Goal: Task Accomplishment & Management: Use online tool/utility

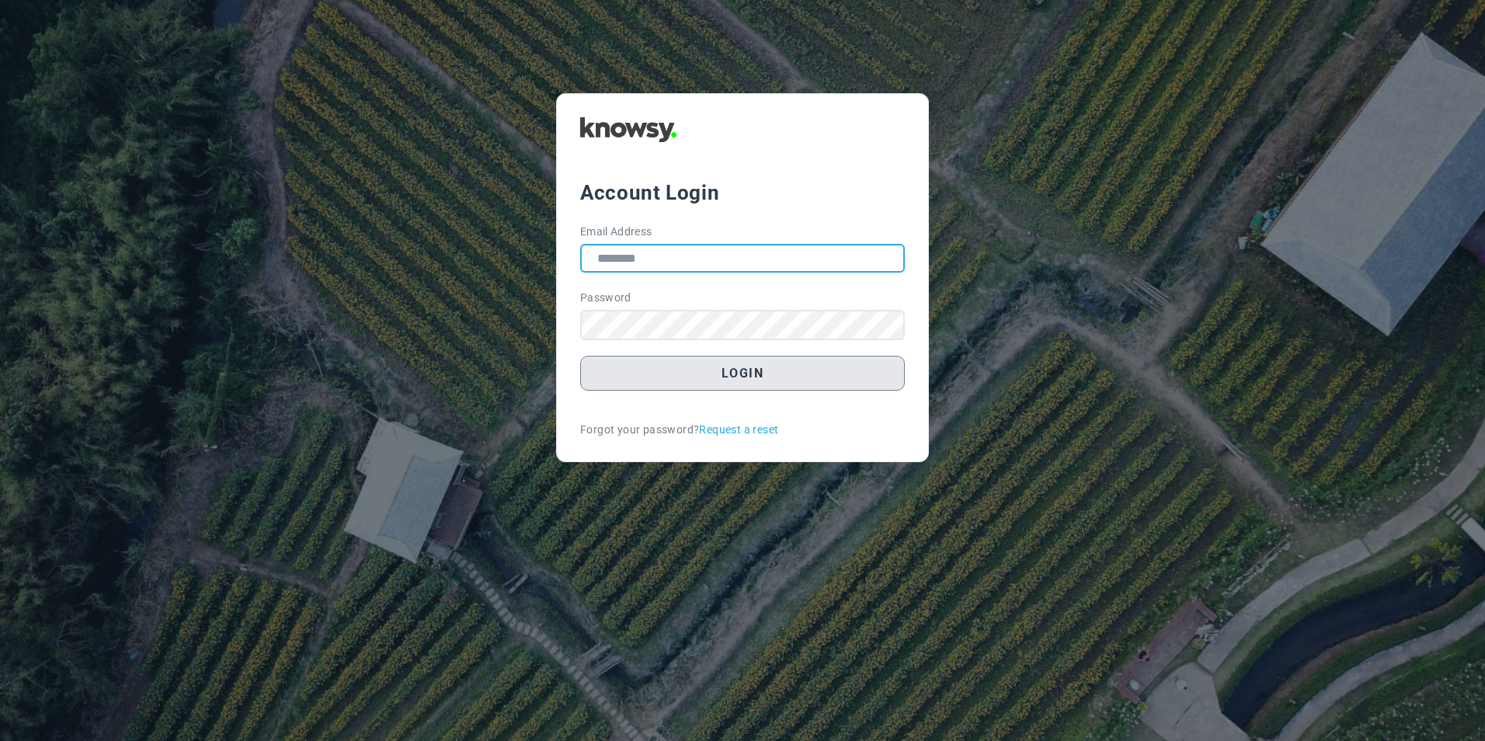
type input "**********"
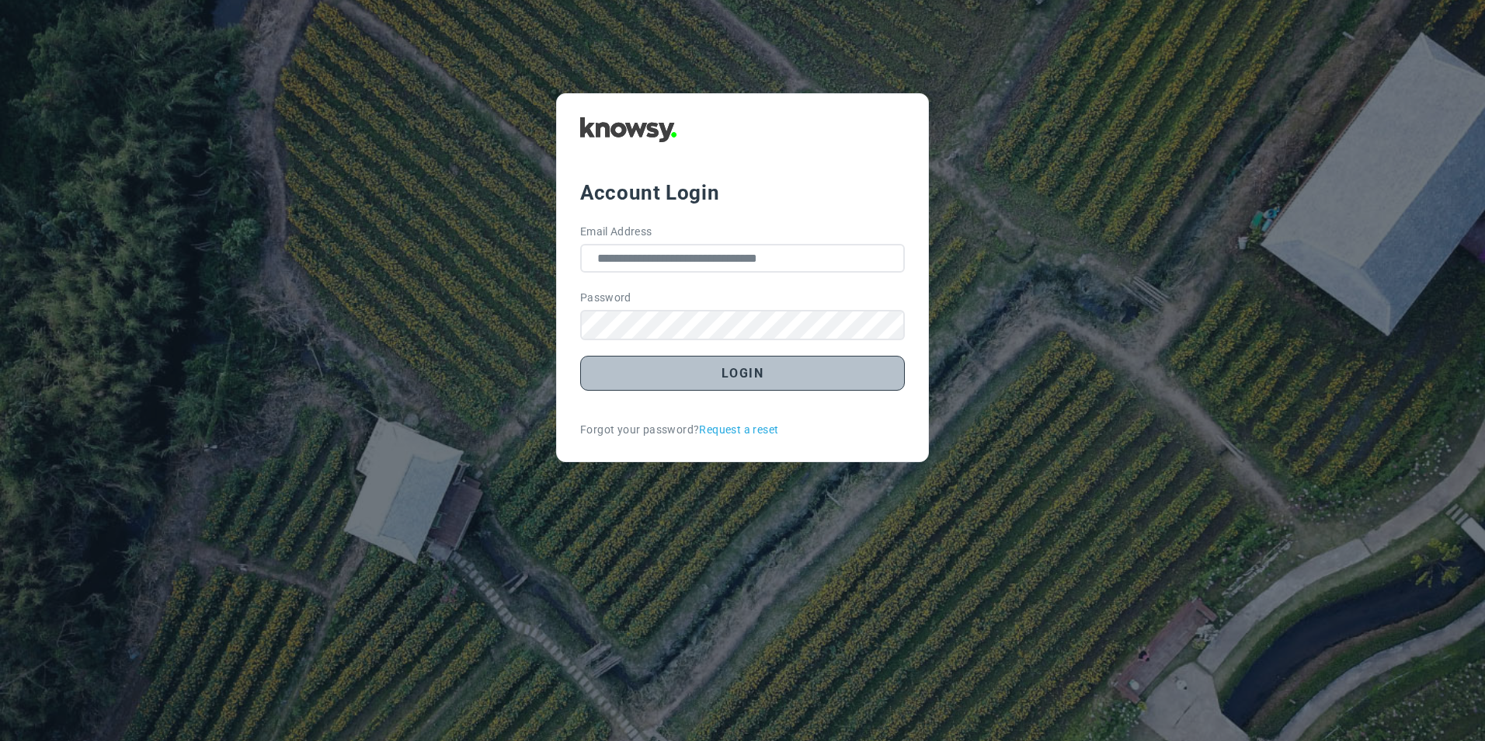
click at [745, 391] on button "Login" at bounding box center [742, 373] width 325 height 35
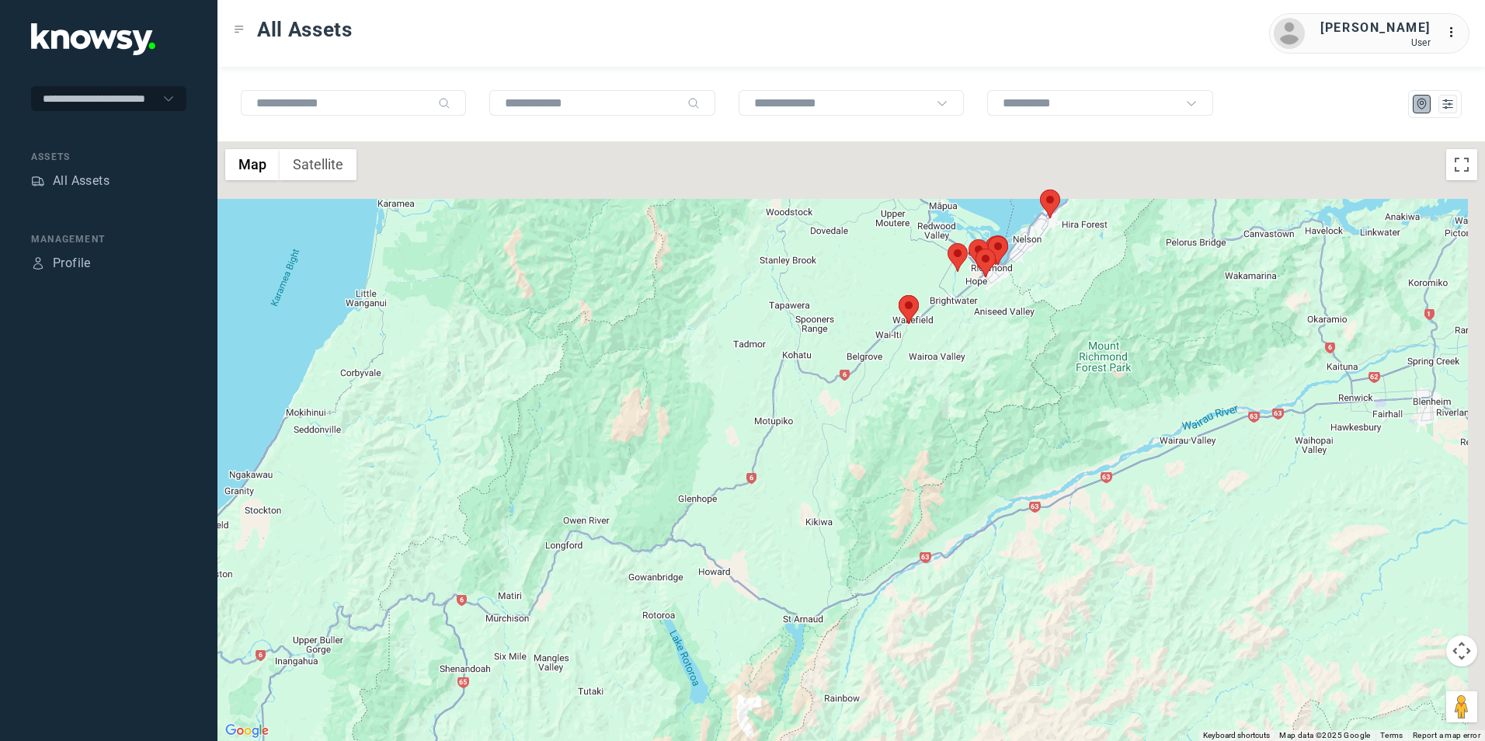
drag, startPoint x: 991, startPoint y: 398, endPoint x: 984, endPoint y: 410, distance: 14.3
click at [985, 413] on div at bounding box center [850, 440] width 1267 height 599
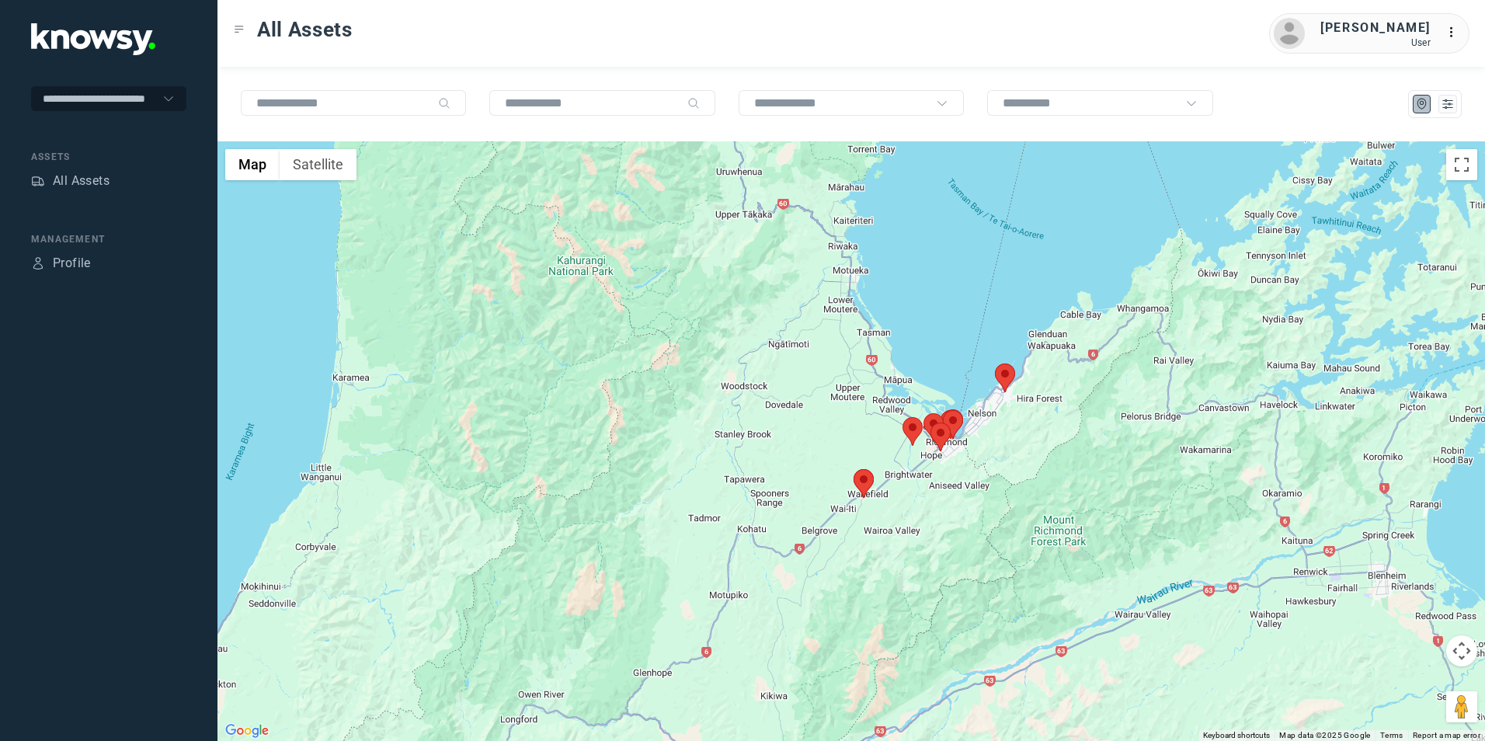
click at [865, 488] on img at bounding box center [863, 483] width 20 height 29
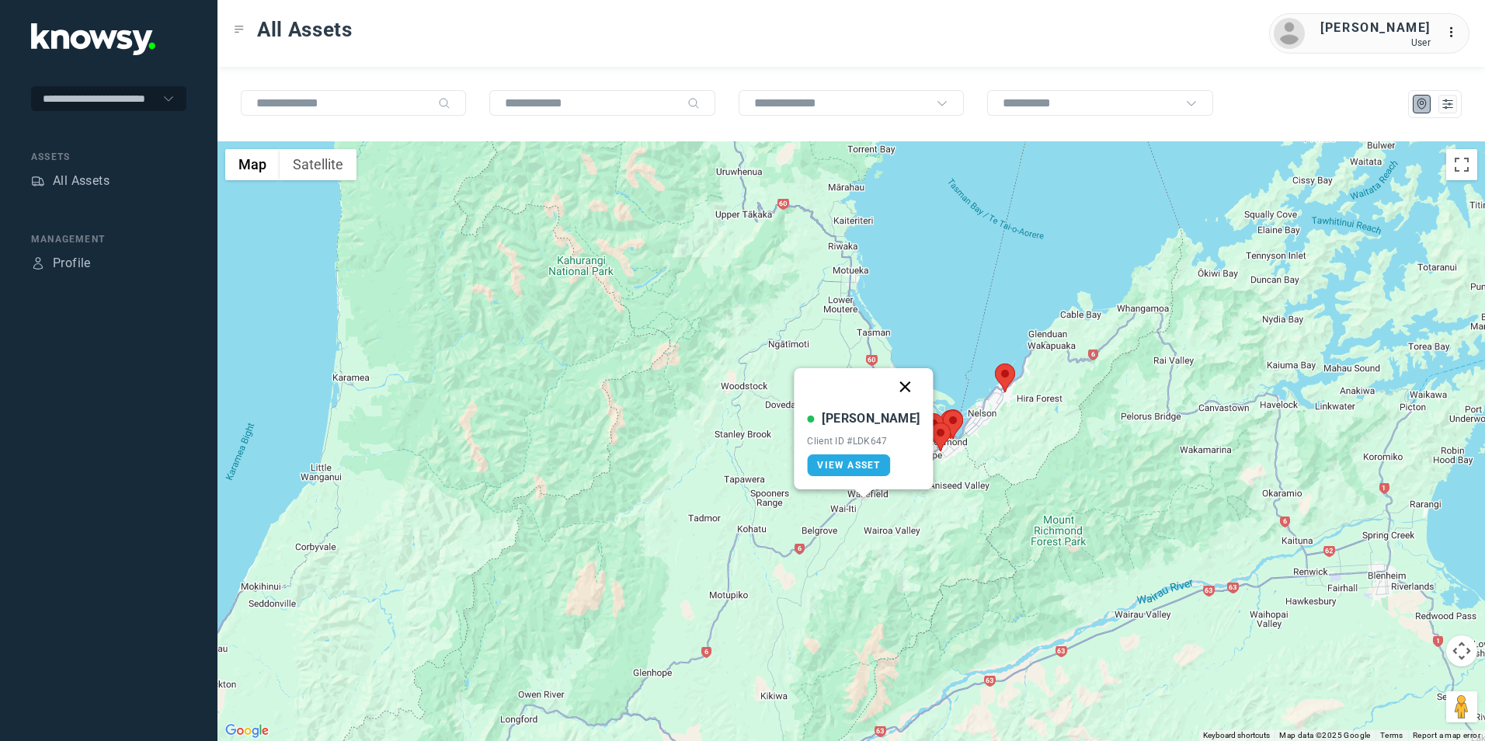
click at [892, 387] on button "Close" at bounding box center [905, 386] width 37 height 37
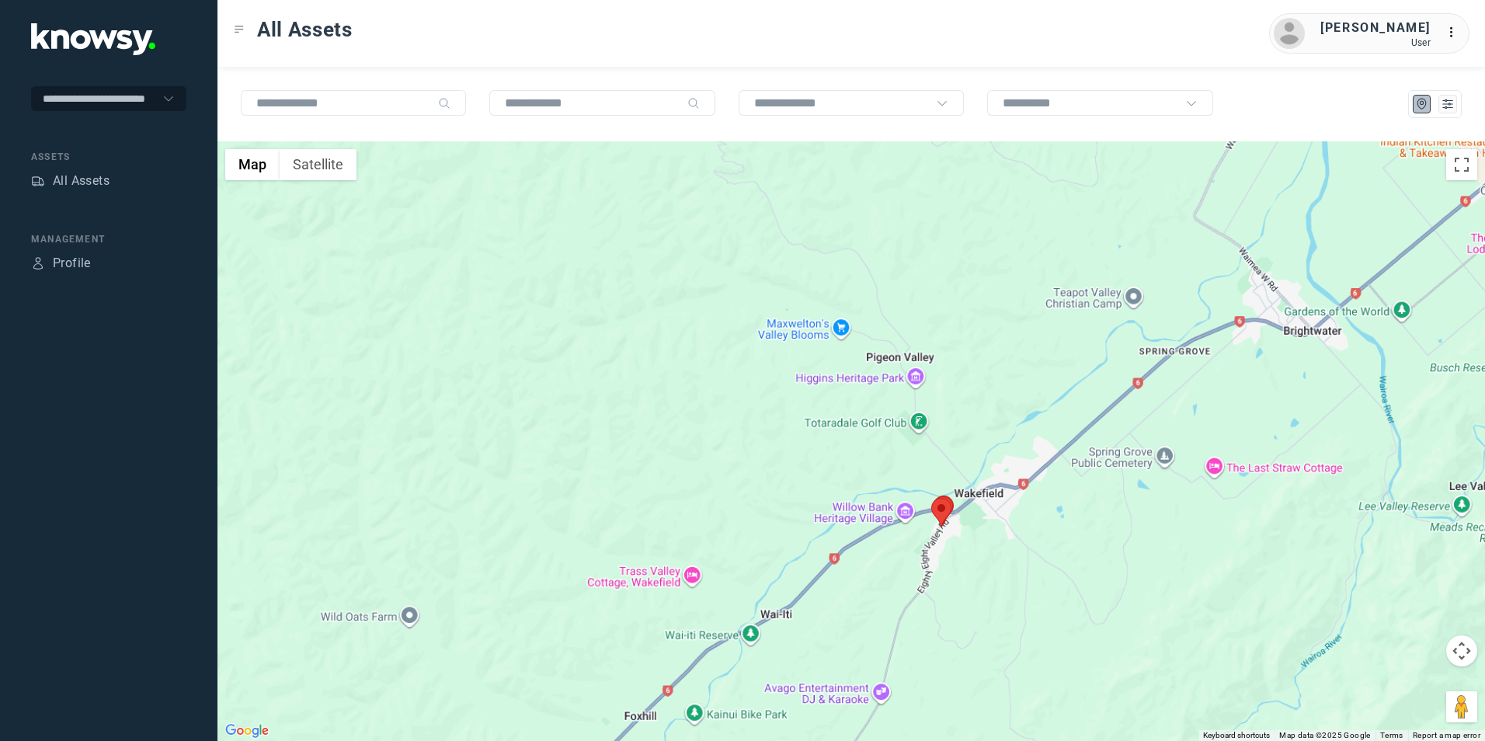
drag, startPoint x: 1099, startPoint y: 502, endPoint x: 1060, endPoint y: 578, distance: 85.1
click at [1066, 571] on div "To navigate, press the arrow keys." at bounding box center [850, 440] width 1267 height 599
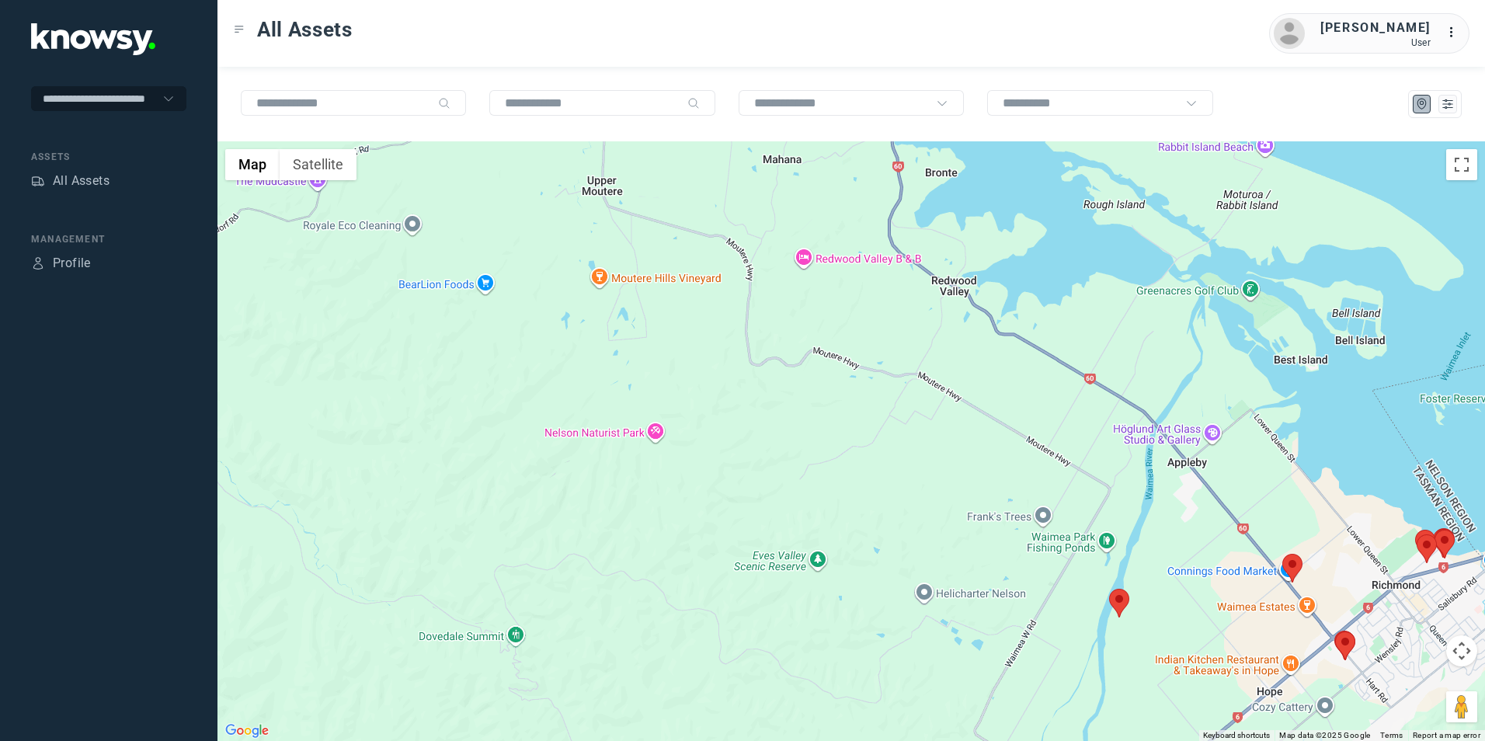
drag, startPoint x: 1167, startPoint y: 623, endPoint x: 1020, endPoint y: 588, distance: 151.0
click at [1119, 644] on div at bounding box center [850, 440] width 1267 height 599
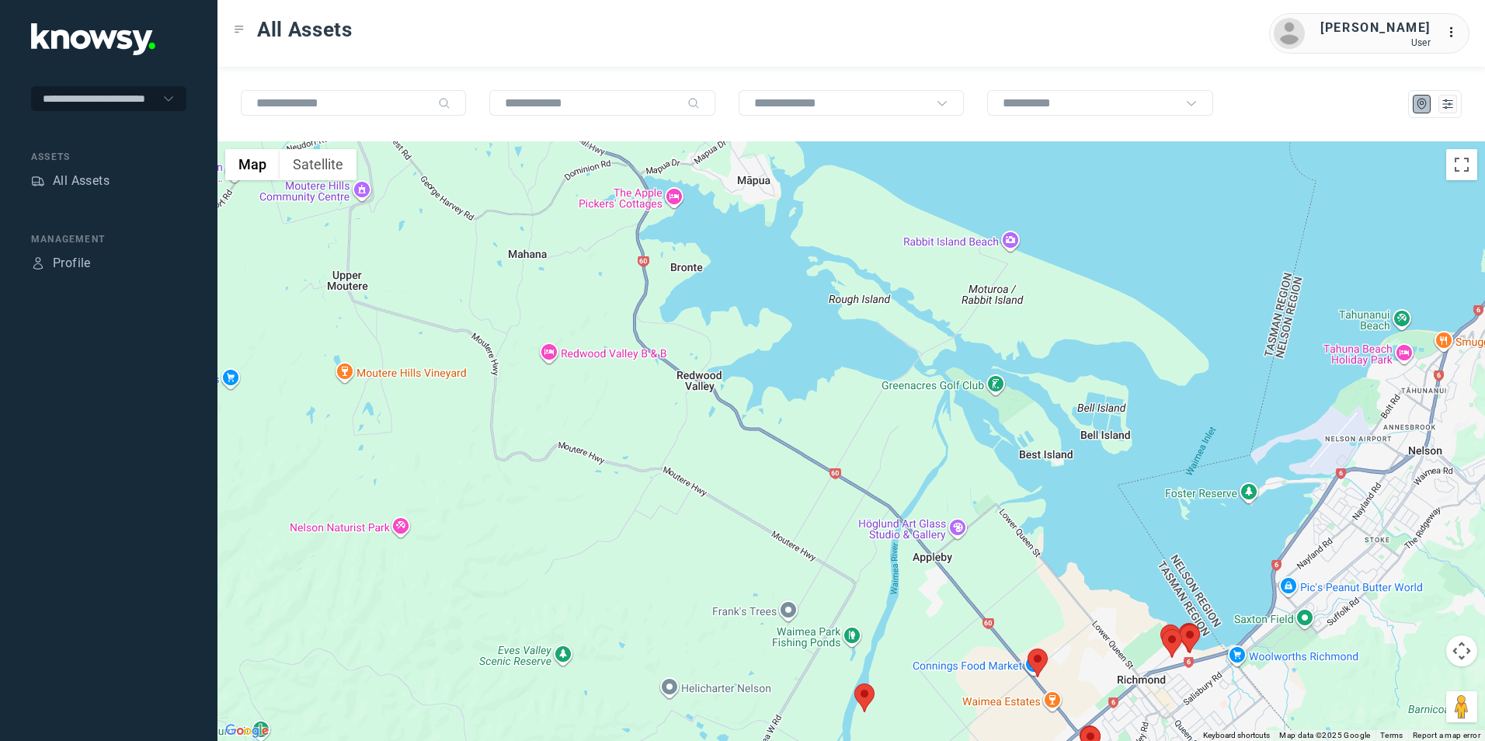
click at [1040, 658] on img at bounding box center [1037, 662] width 20 height 29
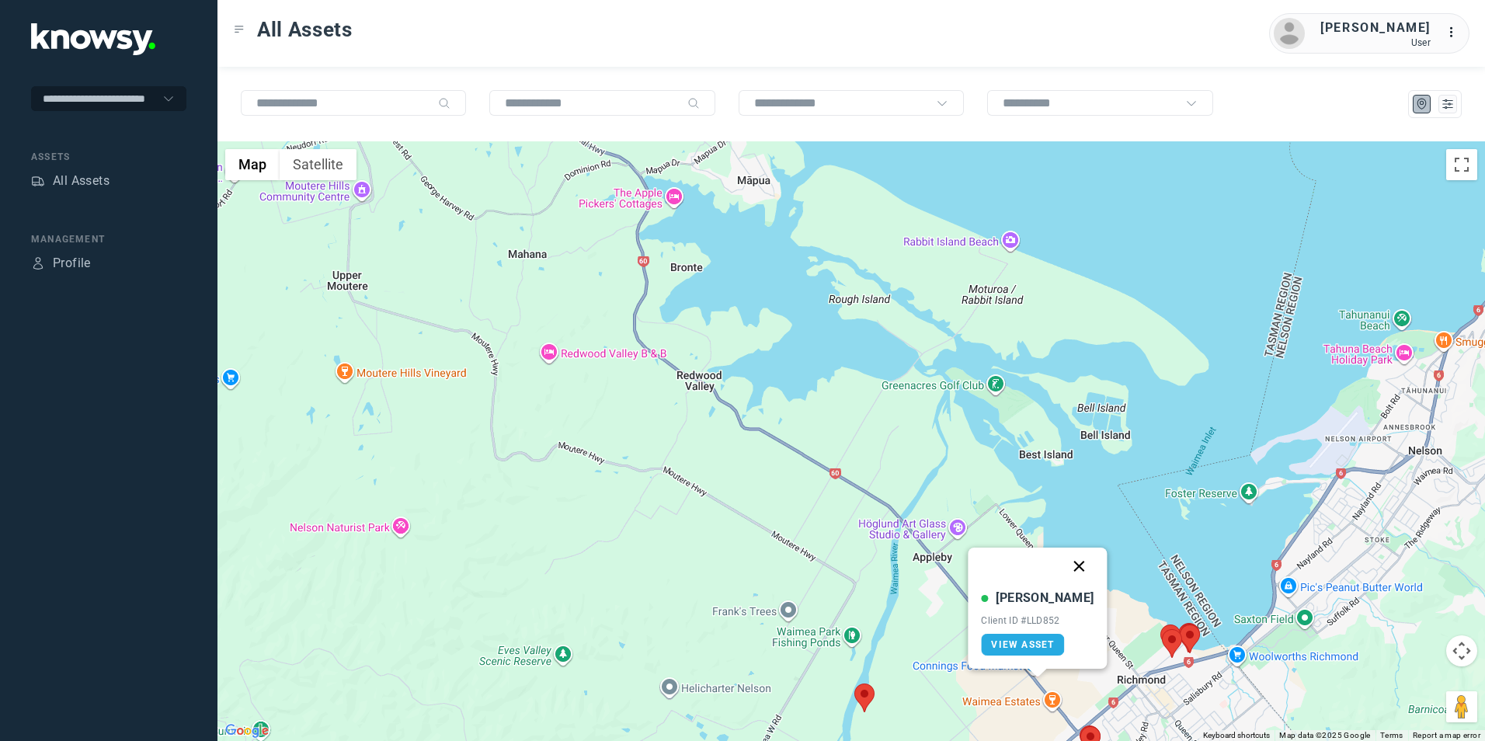
click at [1064, 565] on button "Close" at bounding box center [1079, 565] width 37 height 37
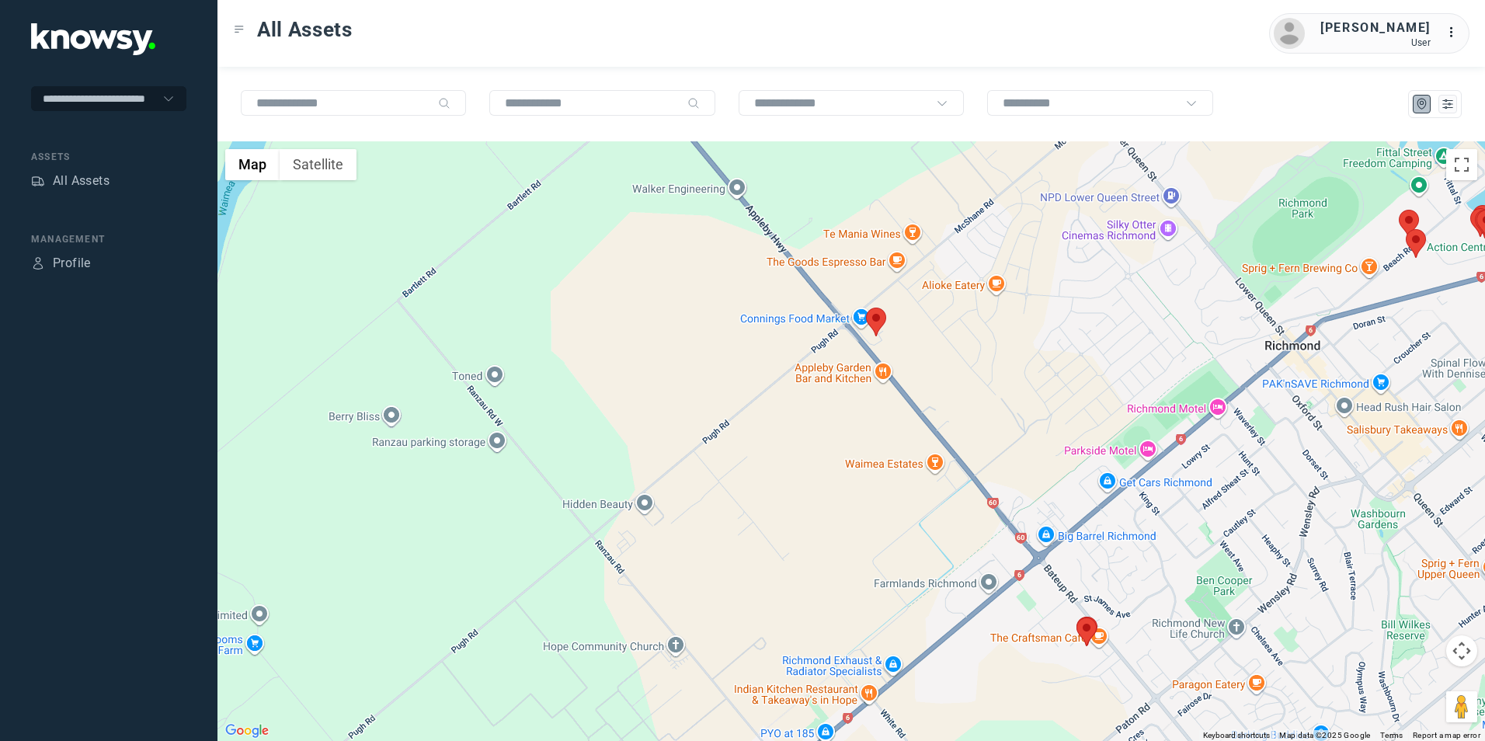
click at [1083, 634] on img at bounding box center [1086, 631] width 20 height 29
click at [1113, 537] on button "Close" at bounding box center [1128, 534] width 37 height 37
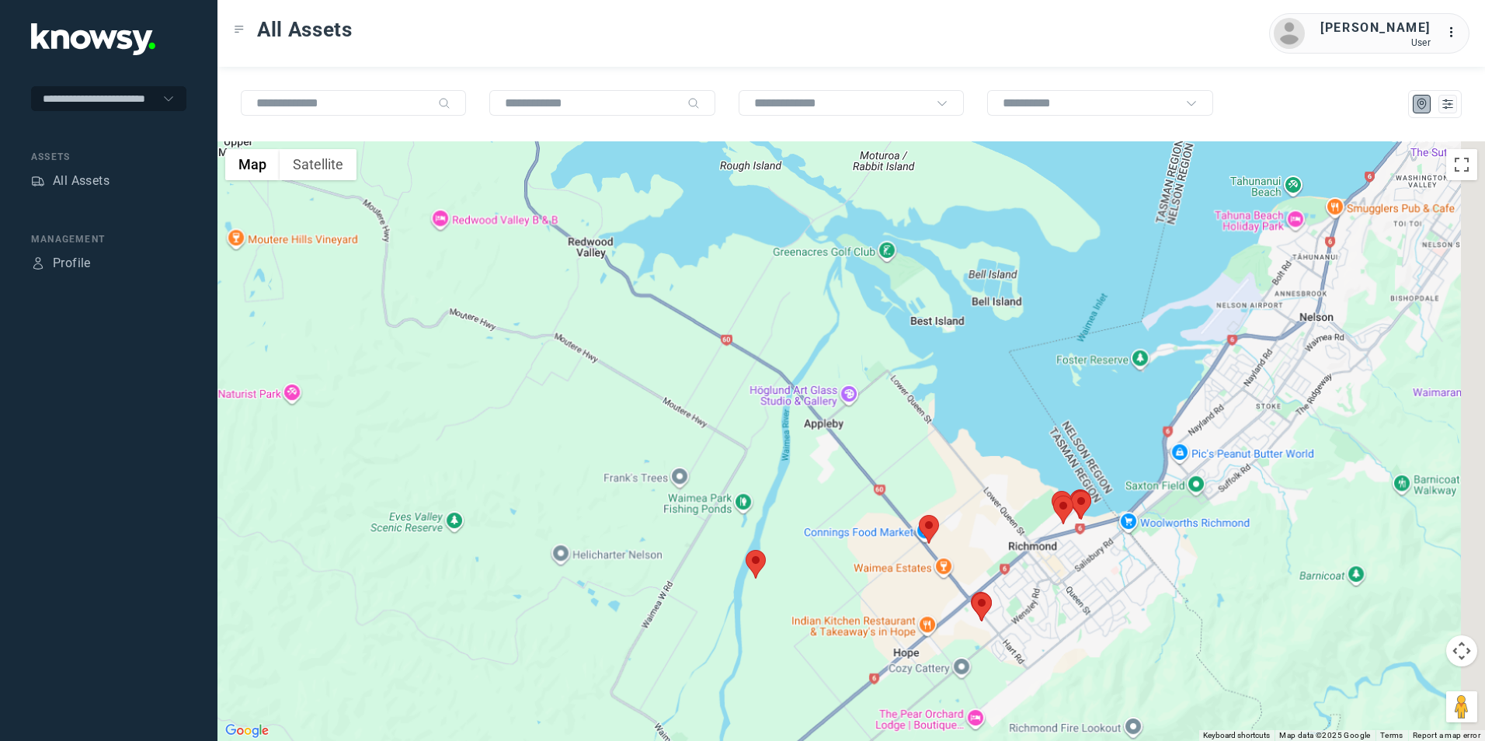
drag, startPoint x: 1073, startPoint y: 533, endPoint x: 1002, endPoint y: 561, distance: 76.0
click at [1002, 561] on div "To navigate, press the arrow keys." at bounding box center [850, 440] width 1267 height 599
